Goal: Information Seeking & Learning: Learn about a topic

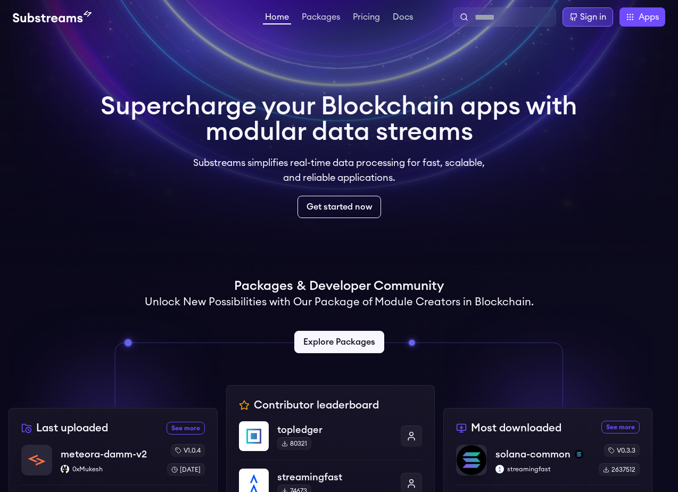
click at [580, 10] on div "Sign in" at bounding box center [588, 16] width 51 height 19
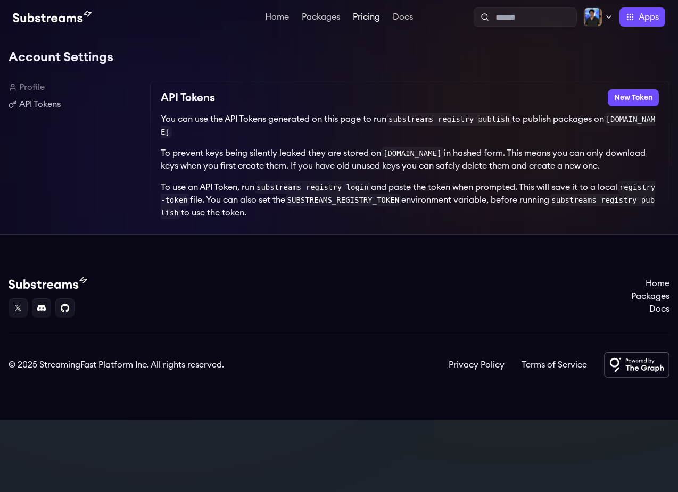
click at [372, 16] on link "Pricing" at bounding box center [366, 18] width 31 height 11
click at [269, 20] on link "Home" at bounding box center [277, 18] width 28 height 11
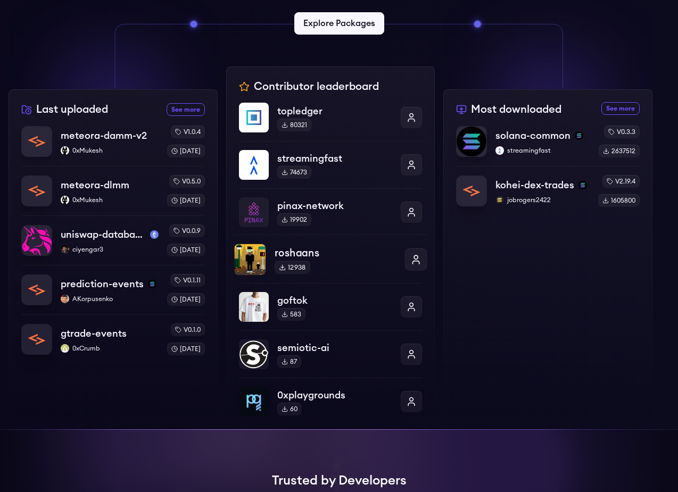
scroll to position [293, 0]
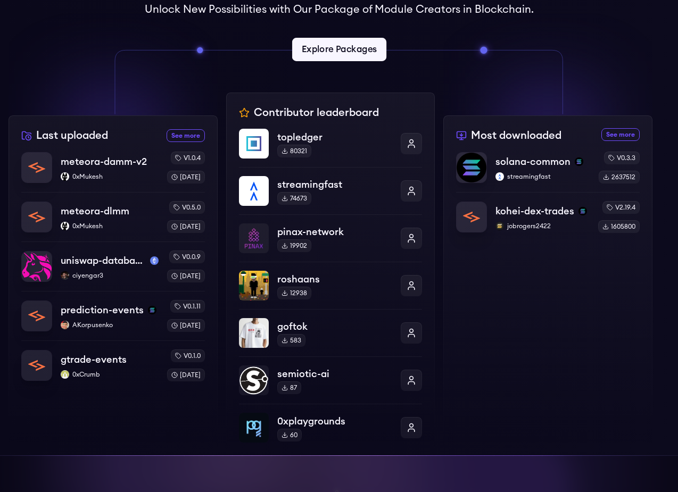
click at [324, 57] on link "Explore Packages" at bounding box center [339, 49] width 94 height 23
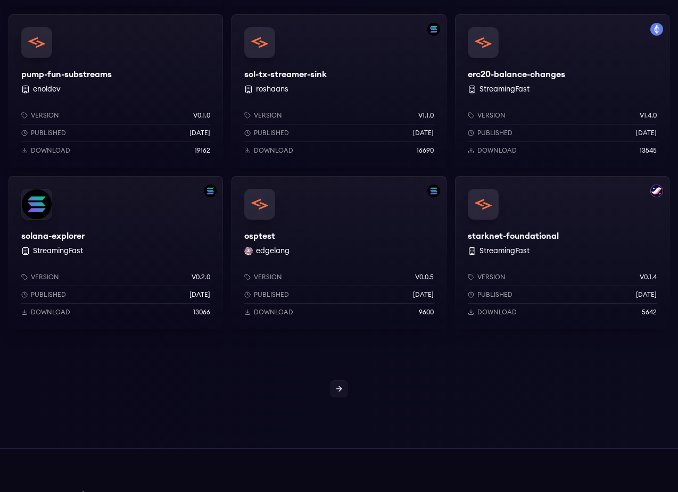
scroll to position [1224, 0]
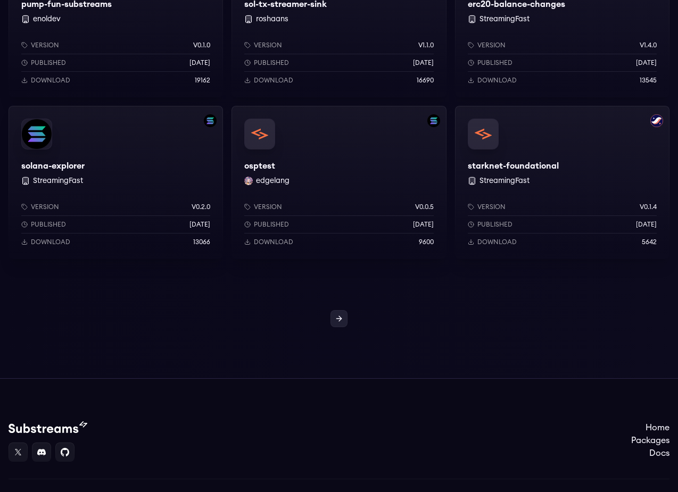
click at [346, 320] on link at bounding box center [339, 318] width 17 height 17
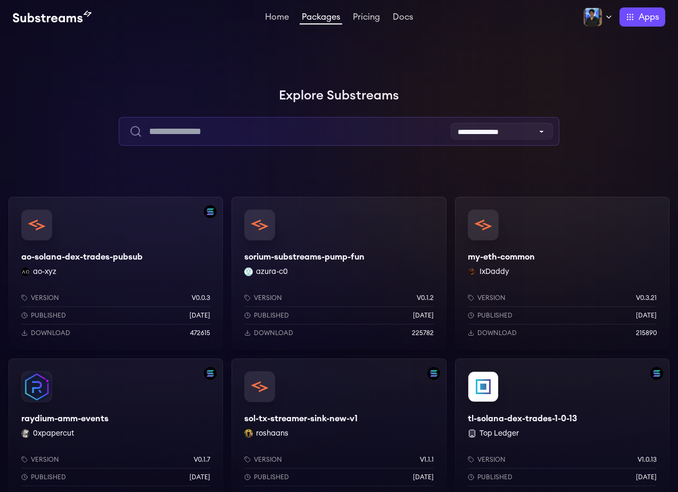
click at [302, 141] on input "text" at bounding box center [339, 131] width 441 height 29
type input "**********"
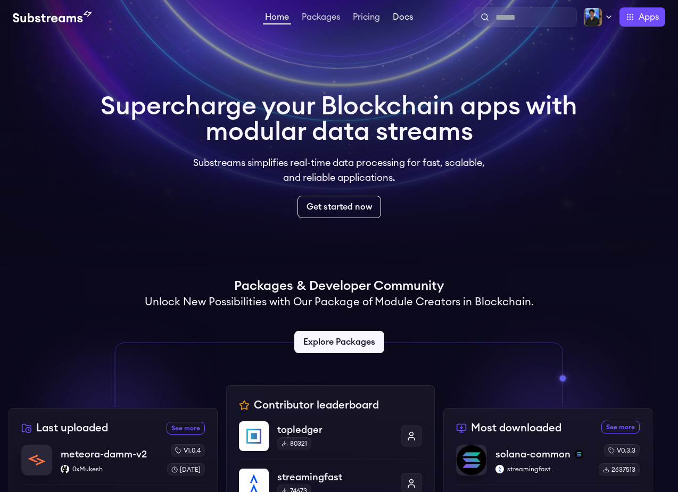
click at [406, 19] on link "Docs" at bounding box center [403, 18] width 24 height 11
